Goal: Task Accomplishment & Management: Manage account settings

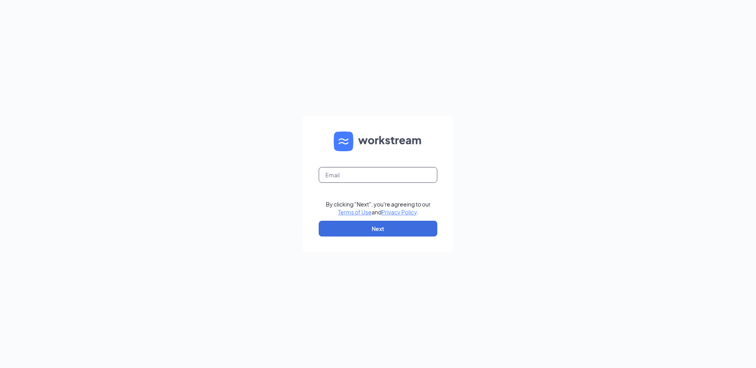
click at [348, 173] on input "text" at bounding box center [378, 175] width 119 height 16
type input "dominic.house@mmcustard.com"
click at [362, 222] on button "Next" at bounding box center [378, 229] width 119 height 16
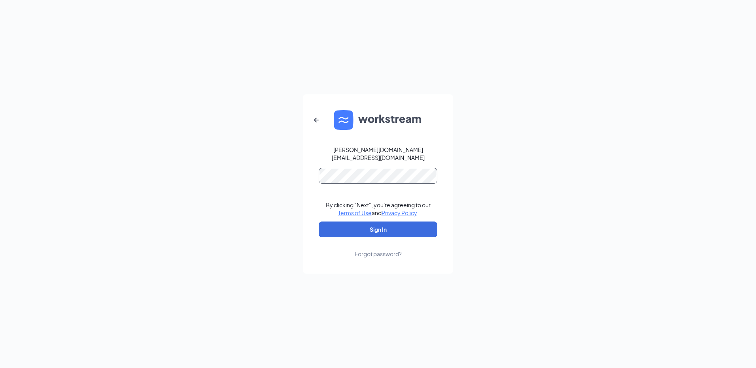
click at [319, 222] on button "Sign In" at bounding box center [378, 230] width 119 height 16
